Goal: Transaction & Acquisition: Purchase product/service

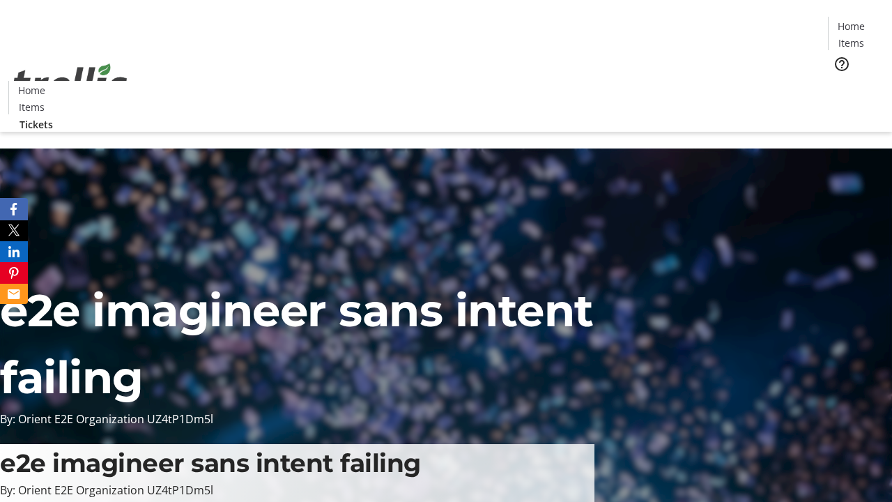
click at [839, 81] on span "Tickets" at bounding box center [855, 88] width 33 height 15
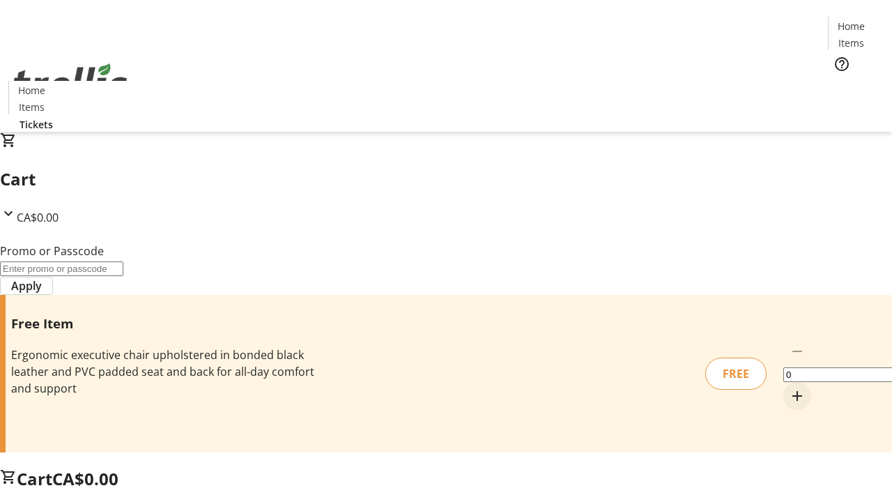
click at [789, 387] on mat-icon "Increment by one" at bounding box center [797, 395] width 17 height 17
type input "1"
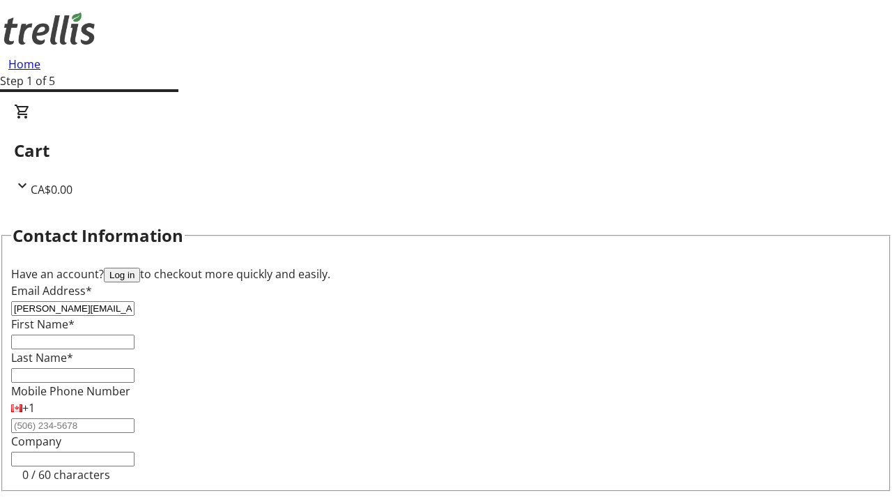
type input "[PERSON_NAME][EMAIL_ADDRESS][DOMAIN_NAME]"
type input "[PERSON_NAME]"
